Goal: Find specific page/section: Find specific page/section

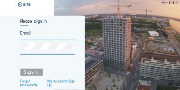
type input "[PERSON_NAME][EMAIL_ADDRESS][DOMAIN_NAME]"
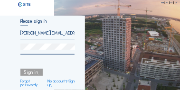
click at [30, 73] on div "Sign in." at bounding box center [31, 72] width 22 height 7
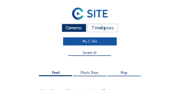
click at [87, 40] on link "My C-Site" at bounding box center [90, 41] width 54 height 8
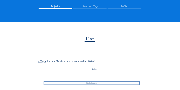
scroll to position [76, 0]
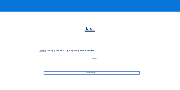
click at [90, 74] on div "Go to images" at bounding box center [92, 73] width 96 height 4
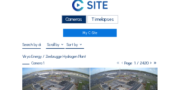
scroll to position [28, 0]
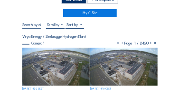
click at [55, 69] on img at bounding box center [55, 66] width 67 height 37
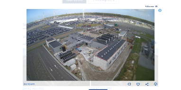
click at [155, 85] on icon at bounding box center [156, 84] width 4 height 5
click at [161, 24] on div "Scroll to travel through time | Press 'Alt' Button + Scroll to Zoom | Click and…" at bounding box center [90, 45] width 181 height 90
click at [161, 11] on icon at bounding box center [159, 10] width 3 height 3
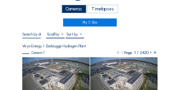
scroll to position [0, 0]
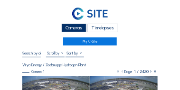
click at [126, 26] on div "Cameras Timelapses" at bounding box center [89, 27] width 135 height 7
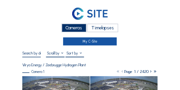
click at [88, 42] on link "My C-Site" at bounding box center [90, 41] width 54 height 8
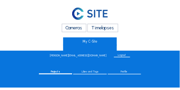
click at [116, 56] on div "Logout" at bounding box center [122, 56] width 16 height 4
